Goal: Task Accomplishment & Management: Use online tool/utility

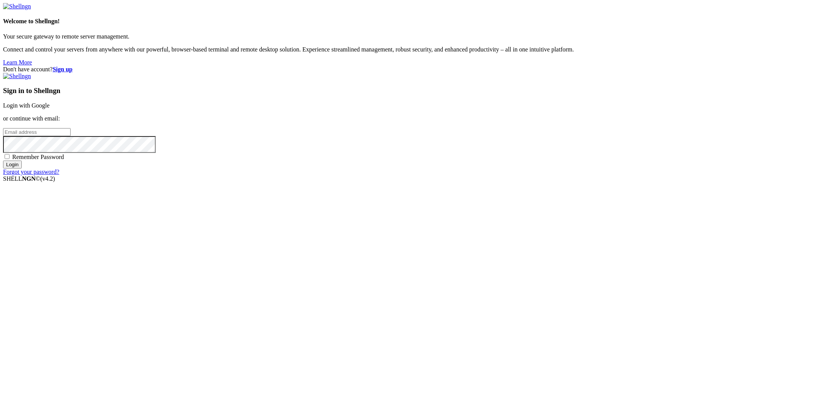
click at [50, 109] on link "Login with Google" at bounding box center [26, 105] width 47 height 6
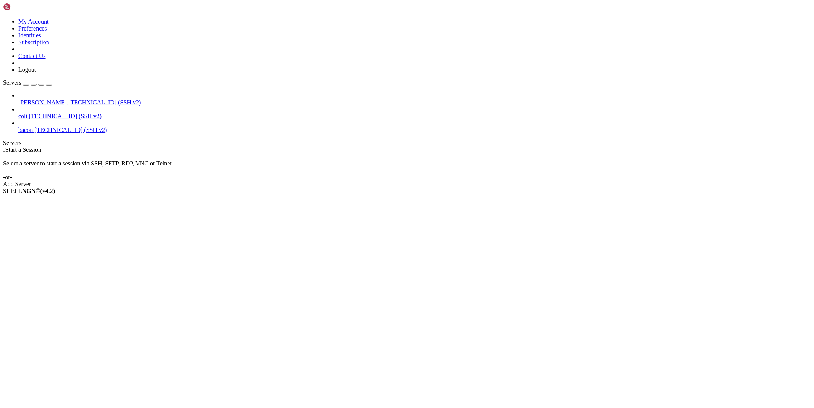
click at [68, 99] on span "[TECHNICAL_ID] (SSH v2)" at bounding box center [104, 102] width 72 height 6
drag, startPoint x: 61, startPoint y: 46, endPoint x: 69, endPoint y: 44, distance: 8.2
click at [63, 99] on div "[PERSON_NAME] [TECHNICAL_ID] (SSH v2)" at bounding box center [414, 102] width 792 height 7
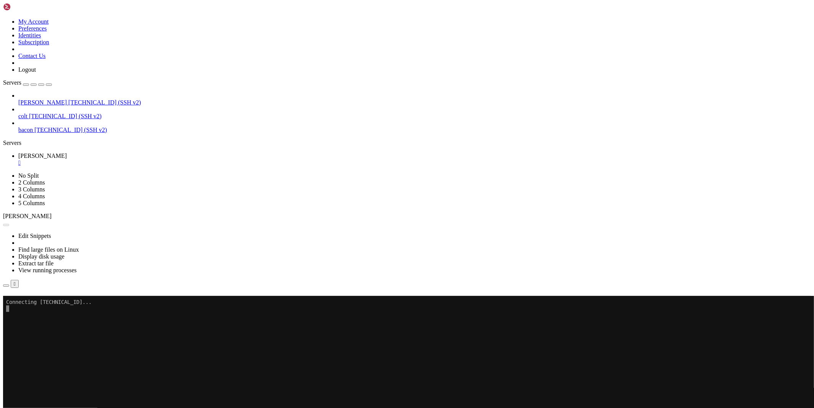
click at [34, 303] on button "Reconnect" at bounding box center [18, 307] width 31 height 8
click at [128, 159] on div "" at bounding box center [414, 162] width 792 height 7
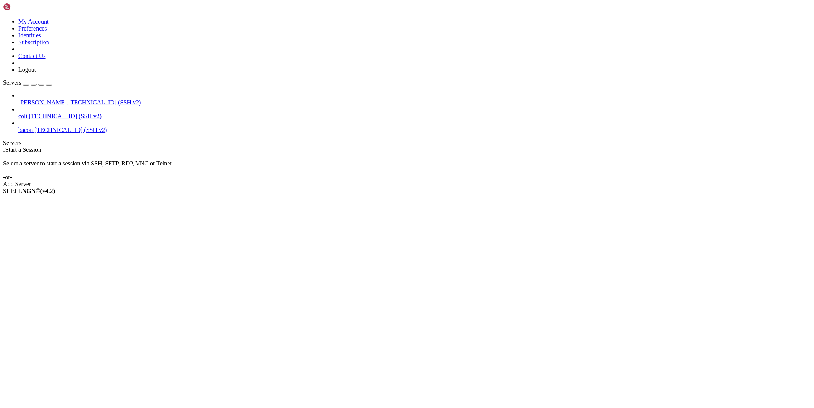
click at [49, 99] on span "[PERSON_NAME]" at bounding box center [42, 102] width 48 height 6
click at [31, 113] on span "[TECHNICAL_ID] (SSH v2)" at bounding box center [65, 116] width 72 height 6
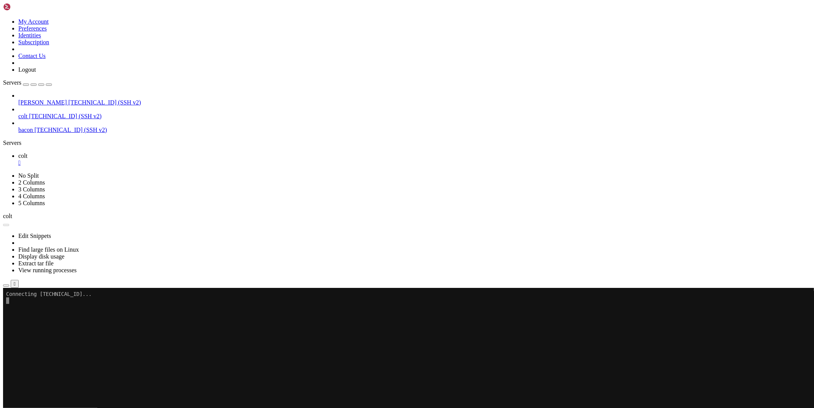
click at [124, 153] on link "colt " at bounding box center [414, 160] width 792 height 14
click at [124, 159] on div "" at bounding box center [414, 162] width 792 height 7
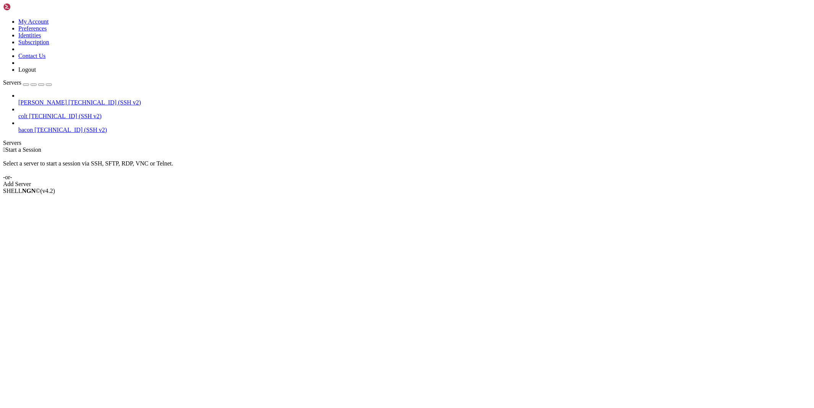
click at [54, 99] on span "[PERSON_NAME]" at bounding box center [42, 102] width 48 height 6
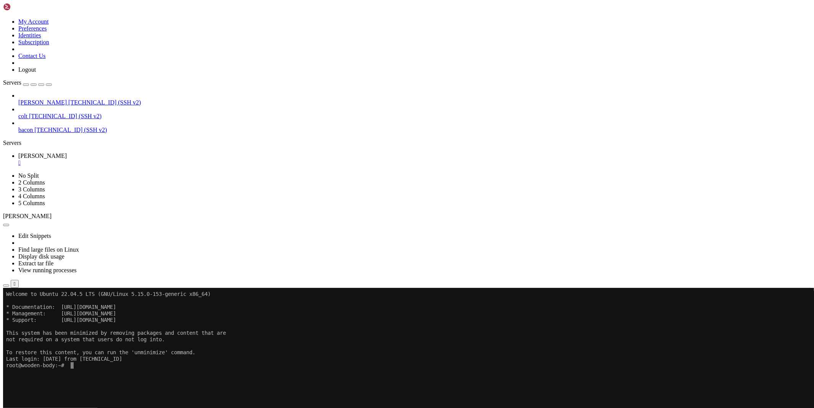
click at [3, 288] on icon at bounding box center [3, 288] width 0 height 0
click at [183, 403] on x-row at bounding box center [361, 404] width 711 height 6
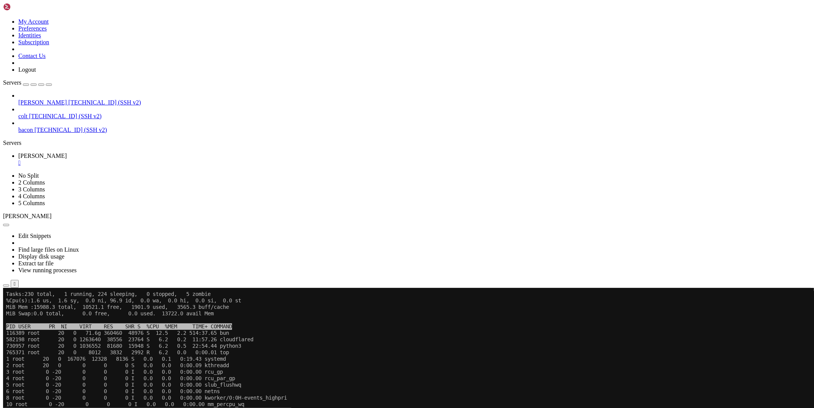
scroll to position [6, 0]
drag, startPoint x: 406, startPoint y: 454, endPoint x: 401, endPoint y: 437, distance: 17.1
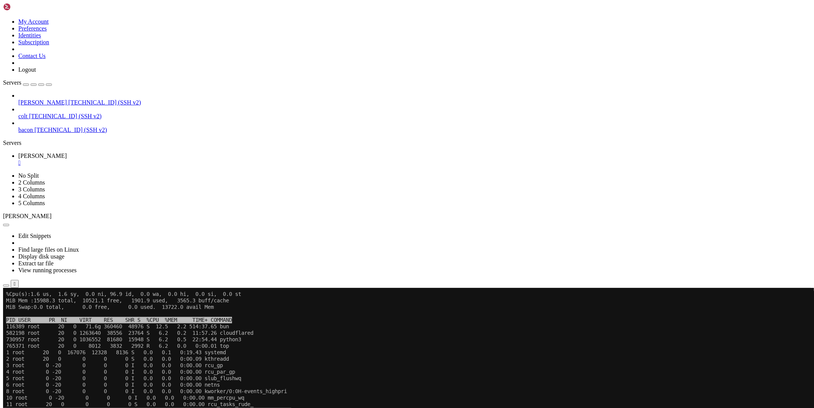
scroll to position [19, 0]
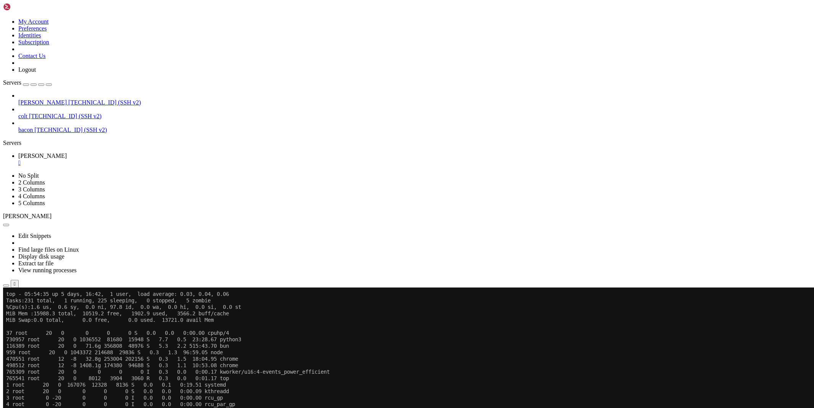
scroll to position [272, 0]
click at [452, 288] on div at bounding box center [407, 288] width 808 height 0
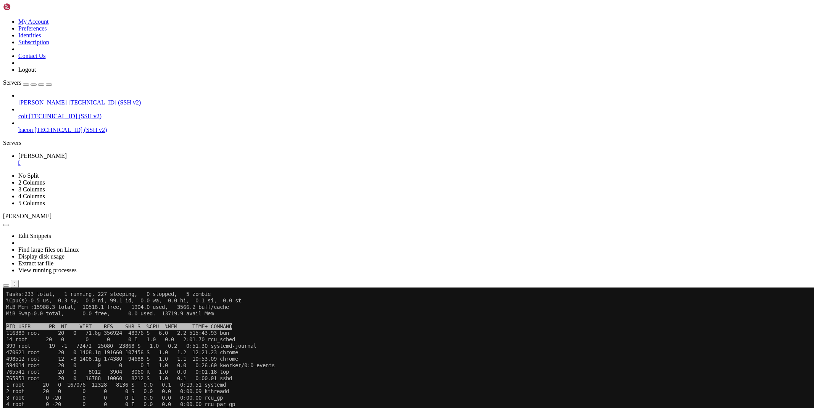
scroll to position [298, 0]
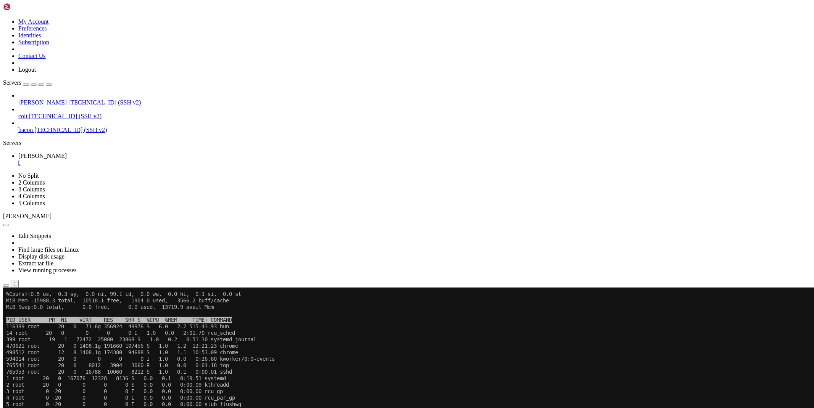
click at [6, 286] on icon "button" at bounding box center [6, 286] width 0 height 0
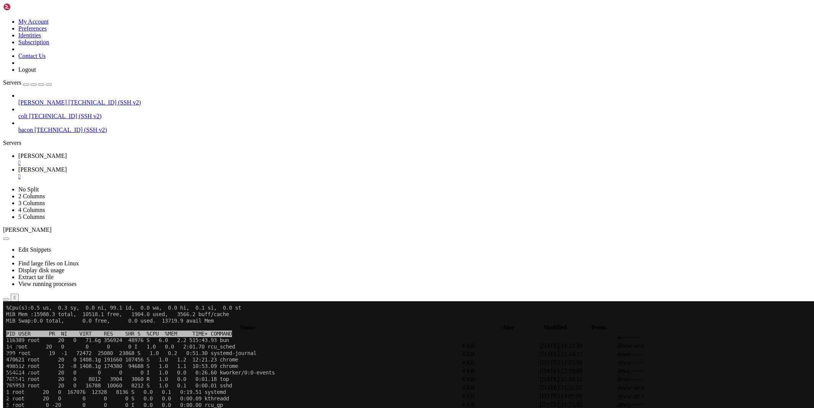
type input "/root/ryx"
click at [699, 371] on icon at bounding box center [699, 371] width 0 height 0
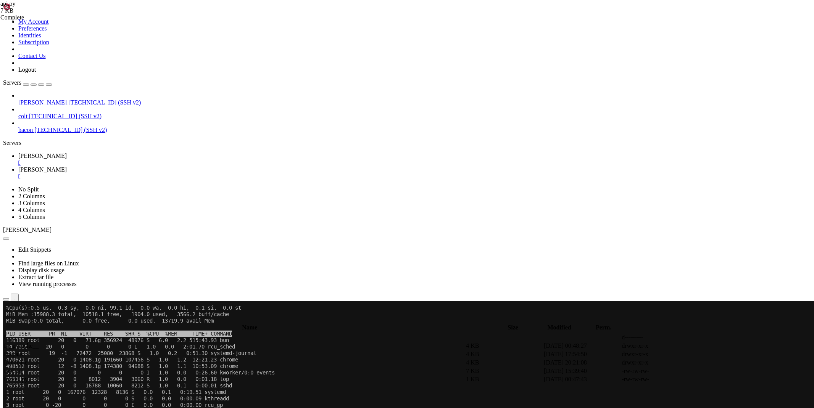
type textarea "[DOMAIN_NAME](run())"
click at [67, 153] on span "[PERSON_NAME]" at bounding box center [42, 156] width 48 height 6
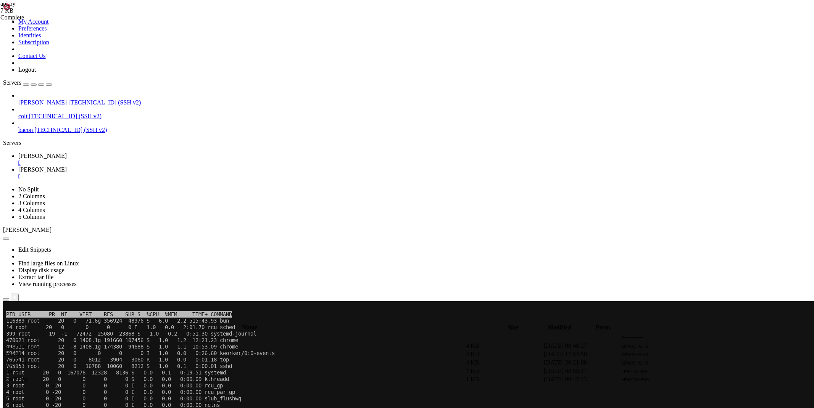
scroll to position [389, 0]
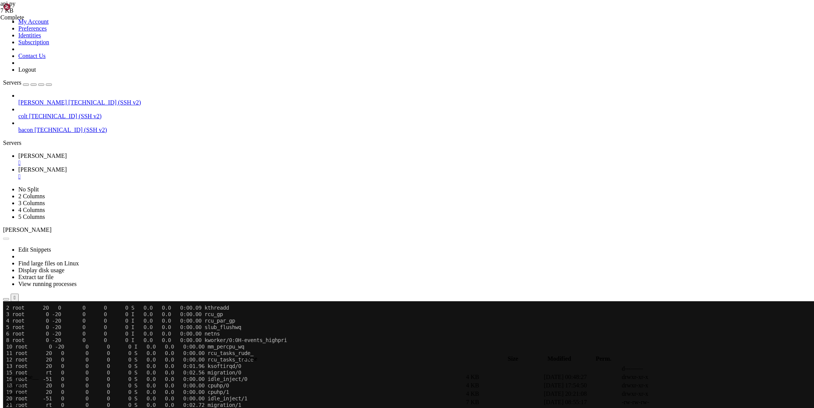
click at [695, 316] on h4 "Connection Closed Reconnect" at bounding box center [407, 323] width 808 height 15
